Goal: Task Accomplishment & Management: Manage account settings

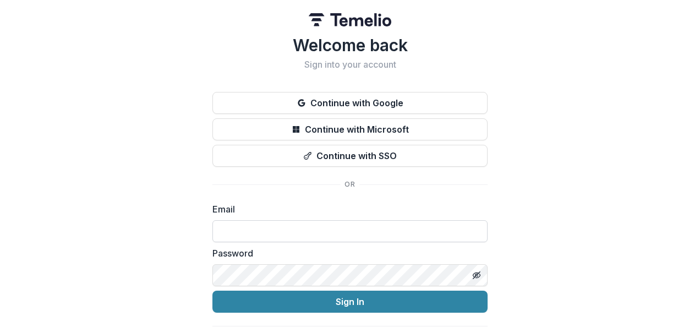
click at [364, 235] on input at bounding box center [349, 231] width 275 height 22
type input "**********"
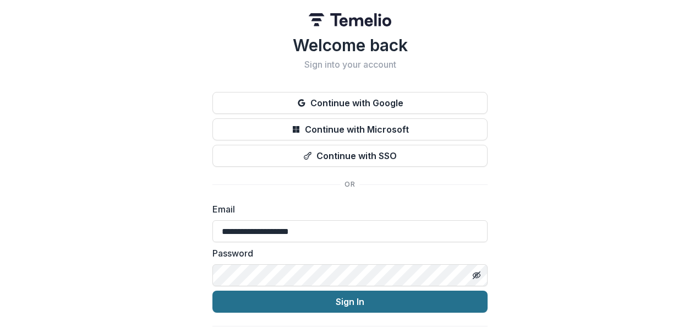
click at [380, 301] on button "Sign In" at bounding box center [349, 302] width 275 height 22
click at [343, 302] on button "Sign In" at bounding box center [349, 302] width 275 height 22
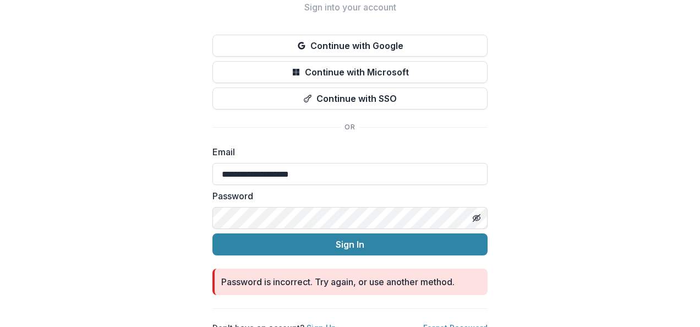
scroll to position [58, 0]
click at [477, 215] on line "Toggle password visibility" at bounding box center [476, 217] width 7 height 7
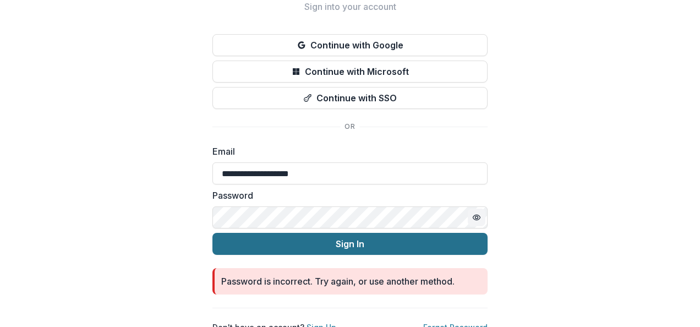
click at [458, 240] on button "Sign In" at bounding box center [349, 244] width 275 height 22
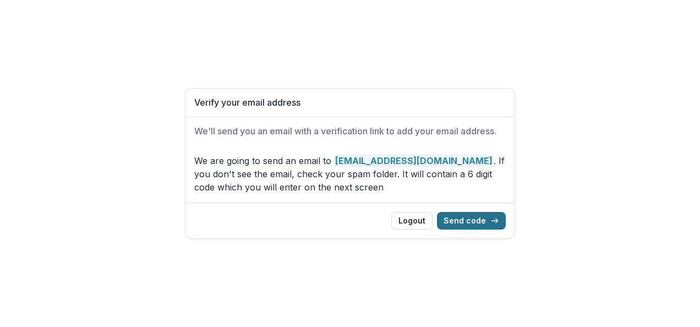
click at [484, 225] on button "Send code" at bounding box center [471, 221] width 69 height 18
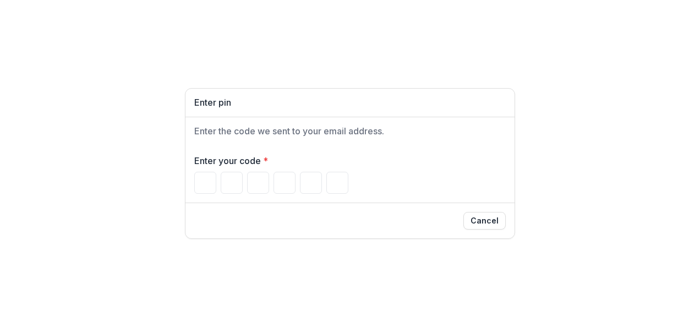
type input "*"
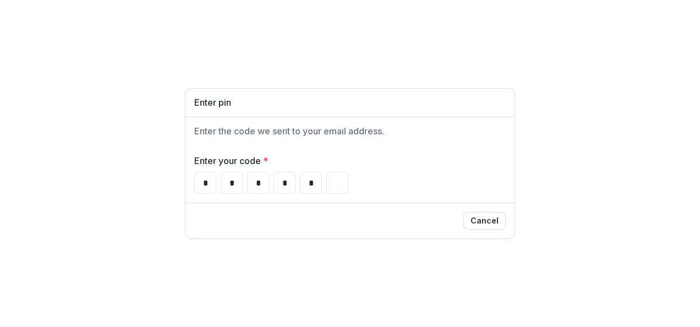
type input "*"
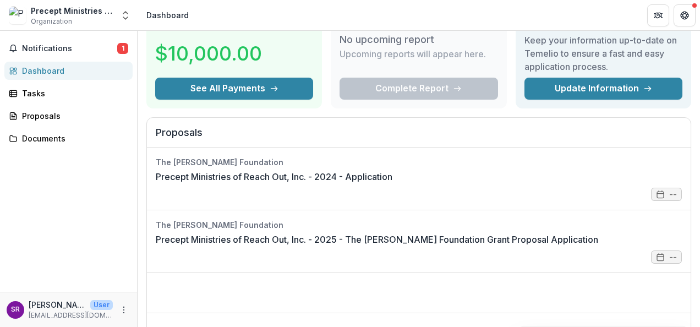
scroll to position [53, 0]
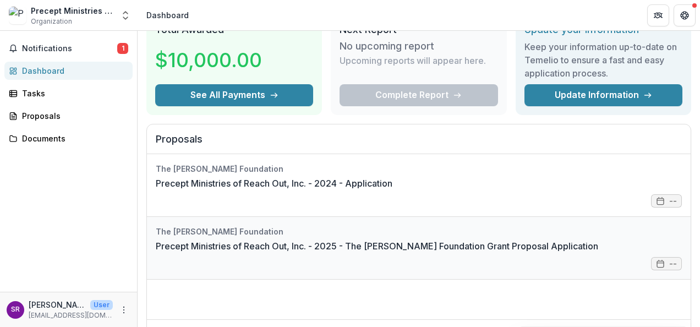
click at [535, 248] on link "Precept Ministries of Reach Out, Inc. - 2025 - The [PERSON_NAME] Foundation Gra…" at bounding box center [377, 245] width 442 height 13
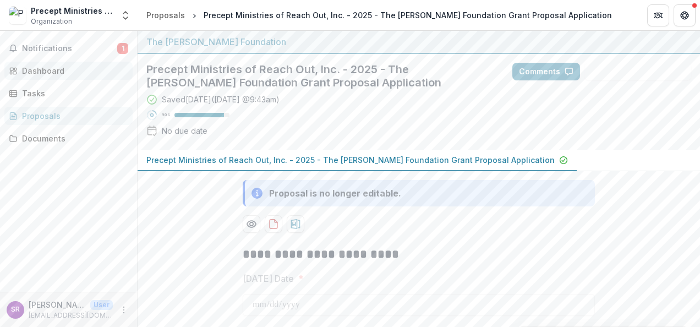
click at [45, 72] on div "Dashboard" at bounding box center [73, 71] width 102 height 12
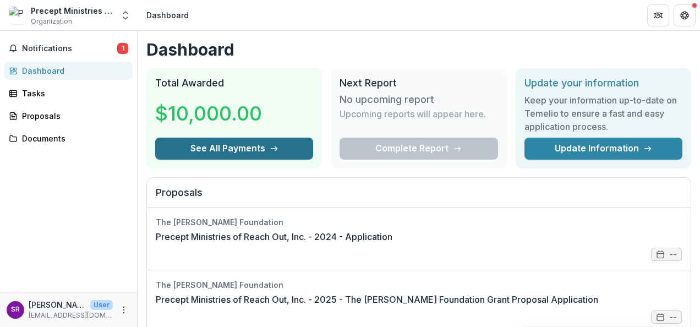
click at [216, 146] on button "See All Payments" at bounding box center [234, 149] width 158 height 22
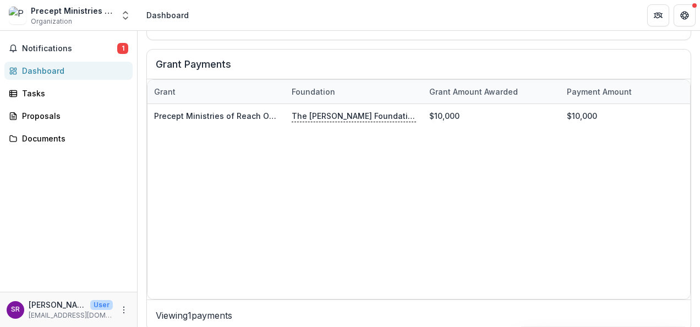
scroll to position [612, 0]
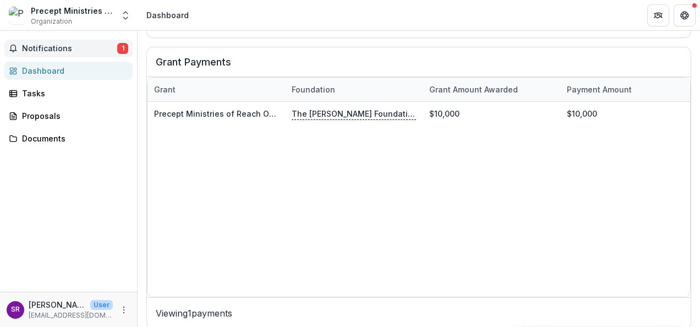
click at [45, 47] on span "Notifications" at bounding box center [69, 48] width 95 height 9
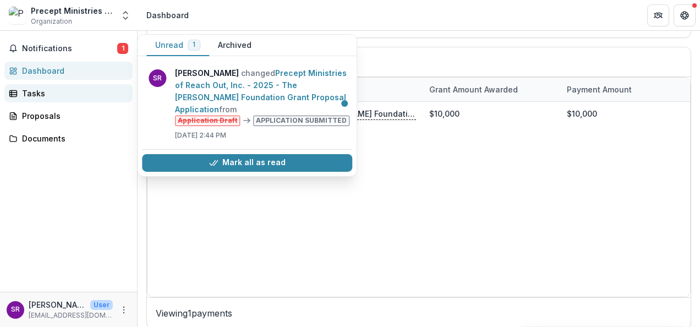
click at [34, 92] on div "Tasks" at bounding box center [73, 93] width 102 height 12
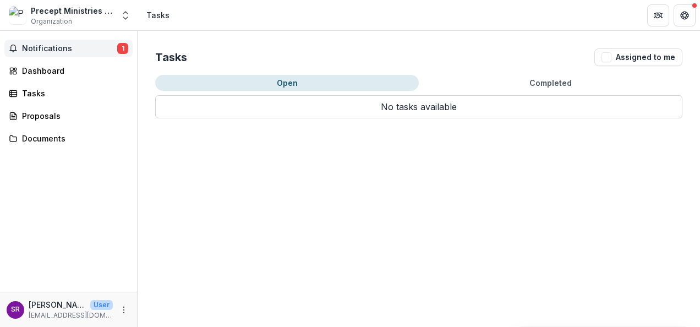
click at [39, 51] on span "Notifications" at bounding box center [69, 48] width 95 height 9
